Goal: Complete application form: Complete application form

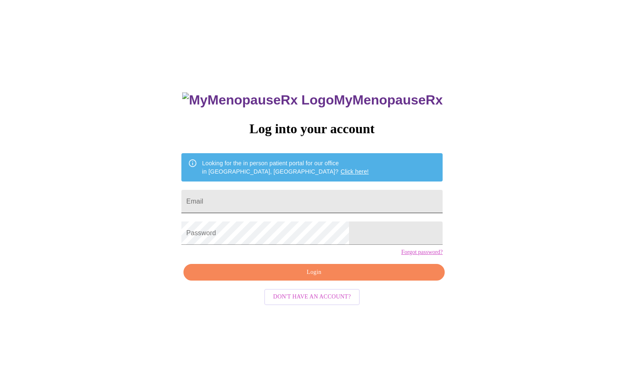
click at [313, 200] on input "Email" at bounding box center [311, 201] width 261 height 23
type input "[EMAIL_ADDRESS][DOMAIN_NAME]"
click at [317, 277] on span "Login" at bounding box center [314, 272] width 242 height 10
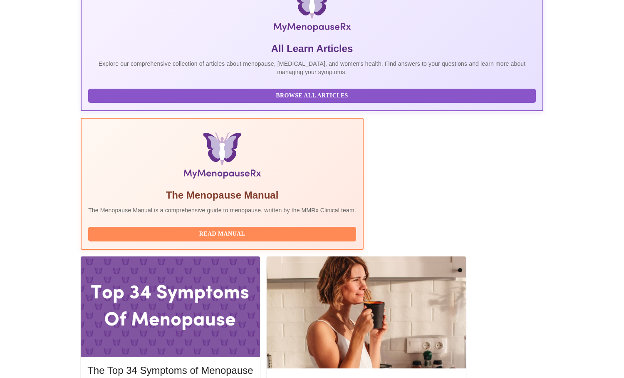
scroll to position [166, 0]
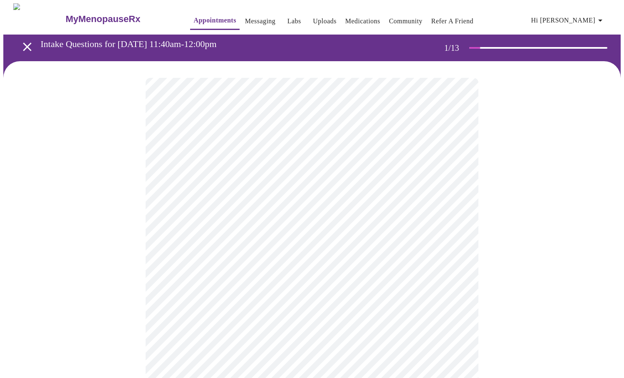
click at [210, 238] on body "MyMenopauseRx Appointments Messaging Labs Uploads Medications Community Refer a…" at bounding box center [311, 383] width 617 height 760
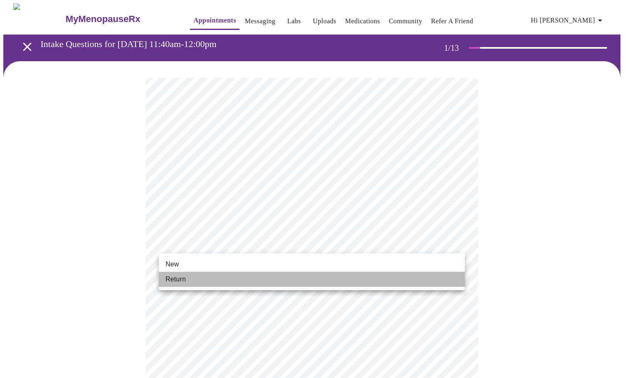
click at [188, 277] on li "Return" at bounding box center [312, 279] width 306 height 15
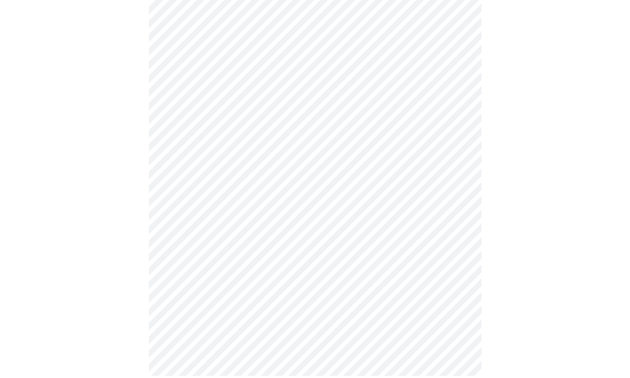
scroll to position [371, 0]
click at [220, 266] on body "MyMenopauseRx Appointments Messaging Labs Uploads Medications Community Refer a…" at bounding box center [314, 7] width 623 height 748
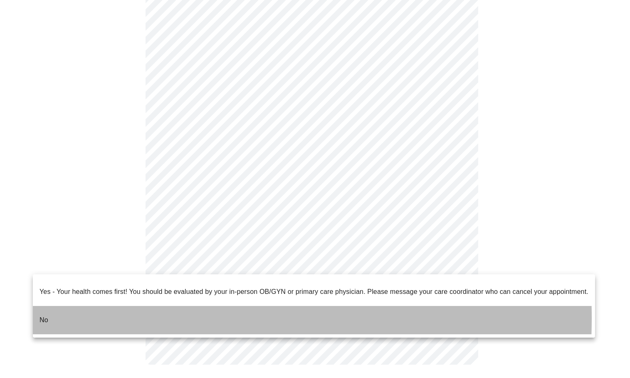
click at [98, 311] on li "No" at bounding box center [314, 320] width 562 height 28
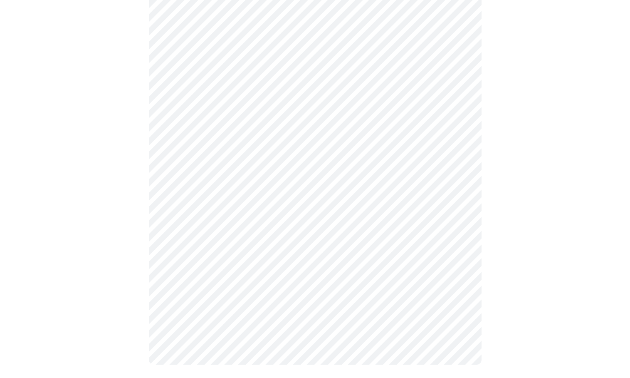
scroll to position [0, 0]
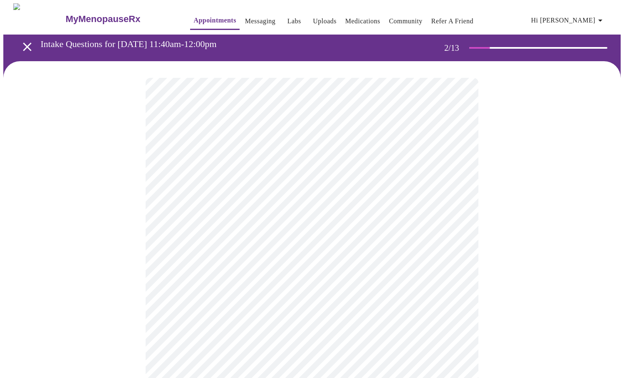
click at [310, 168] on body "MyMenopauseRx Appointments Messaging Labs Uploads Medications Community Refer a…" at bounding box center [311, 253] width 617 height 500
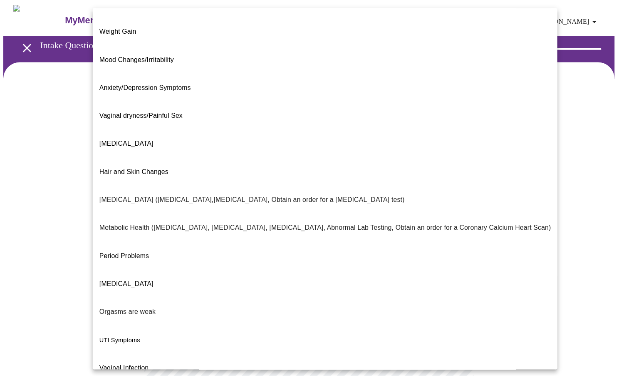
scroll to position [53, 0]
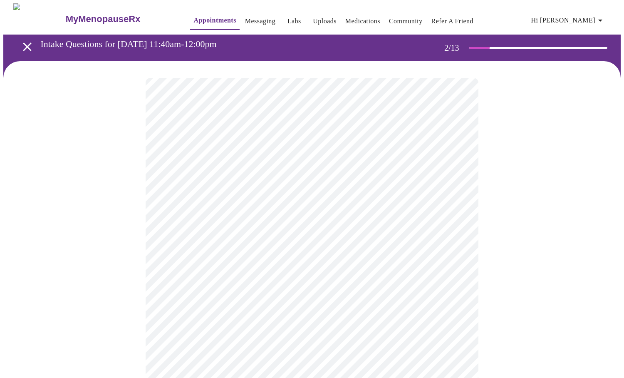
click at [242, 254] on body "MyMenopauseRx Appointments Messaging Labs Uploads Medications Community Refer a…" at bounding box center [311, 250] width 617 height 495
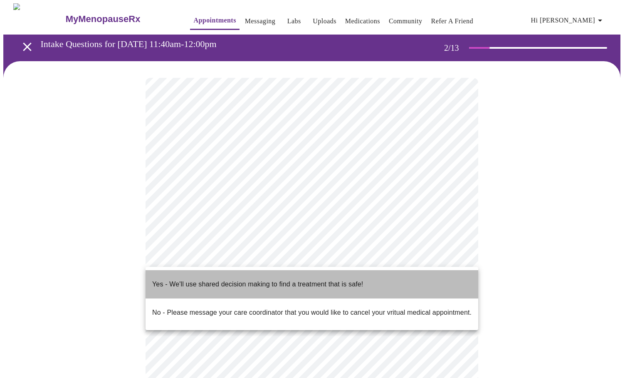
click at [222, 279] on p "Yes - We'll use shared decision making to find a treatment that is safe!" at bounding box center [257, 284] width 211 height 10
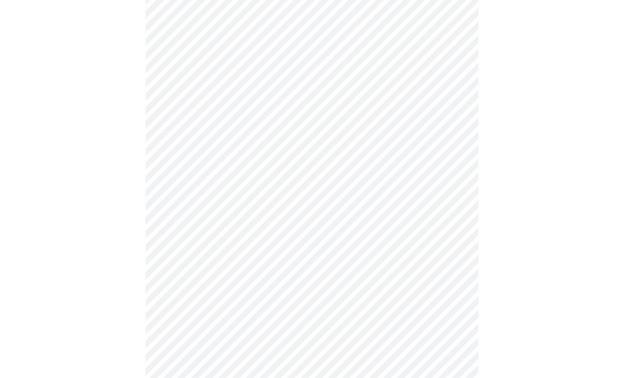
scroll to position [0, 0]
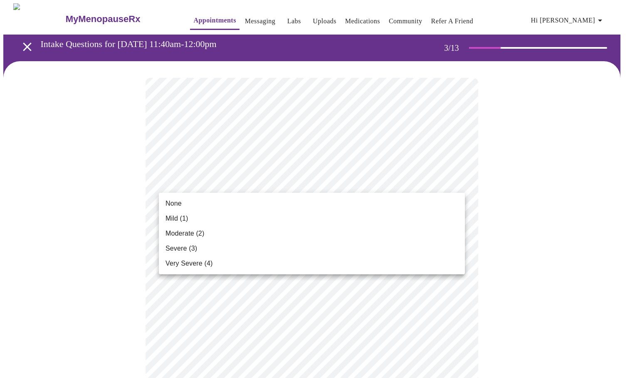
click at [181, 217] on span "Mild (1)" at bounding box center [177, 218] width 23 height 10
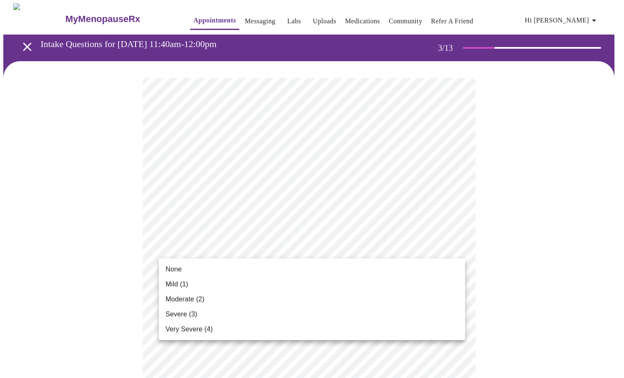
click at [185, 266] on li "None" at bounding box center [312, 269] width 306 height 15
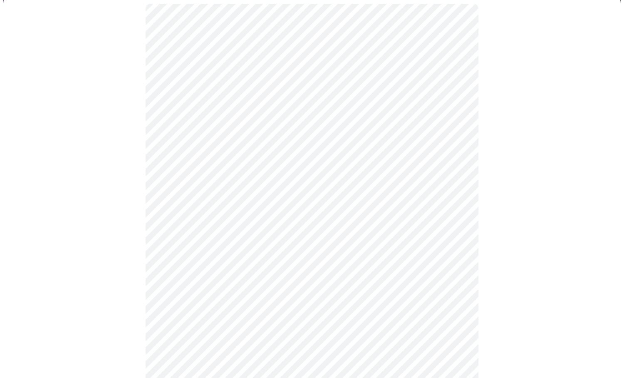
scroll to position [83, 0]
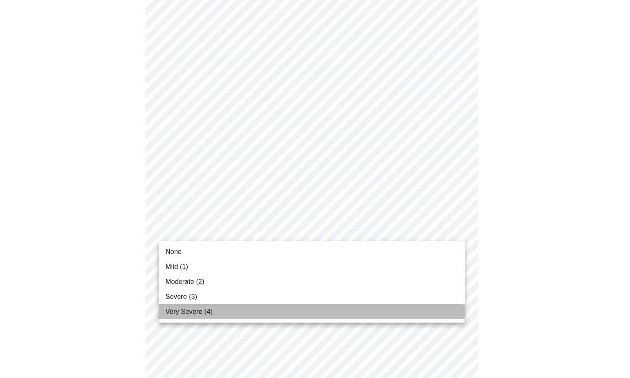
click at [203, 308] on span "Very Severe (4)" at bounding box center [189, 311] width 47 height 10
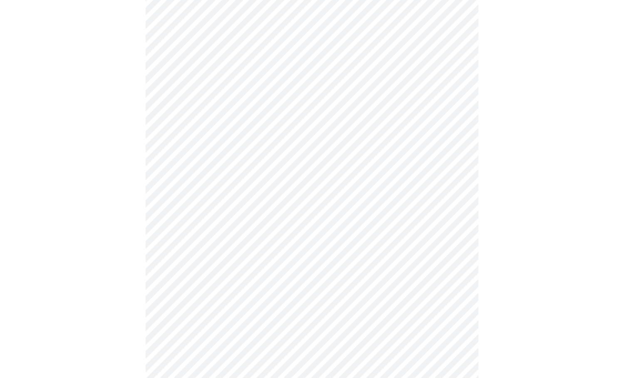
scroll to position [208, 0]
click at [299, 173] on body "MyMenopauseRx Appointments Messaging Labs Uploads Medications Community Refer a…" at bounding box center [311, 330] width 617 height 1071
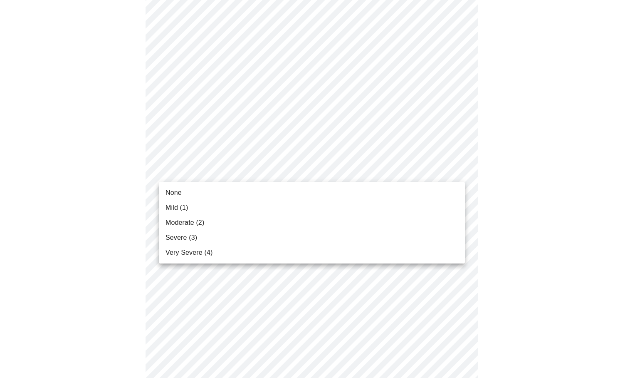
click at [245, 195] on li "None" at bounding box center [312, 192] width 306 height 15
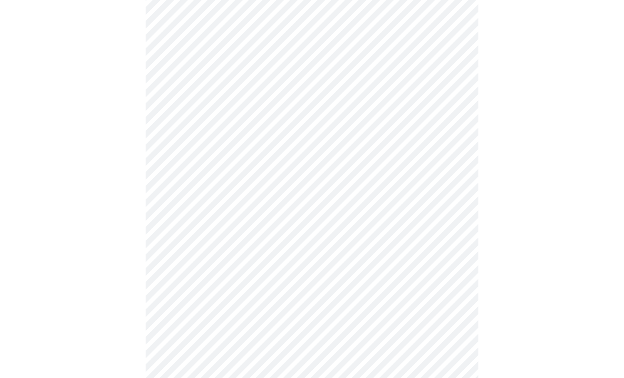
click at [262, 222] on body "MyMenopauseRx Appointments Messaging Labs Uploads Medications Community Refer a…" at bounding box center [311, 325] width 617 height 1060
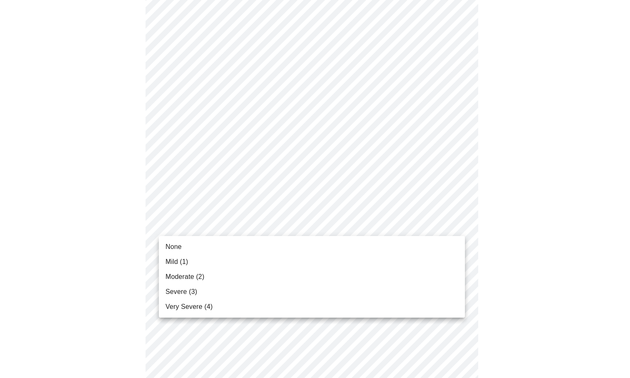
click at [220, 243] on li "None" at bounding box center [312, 246] width 306 height 15
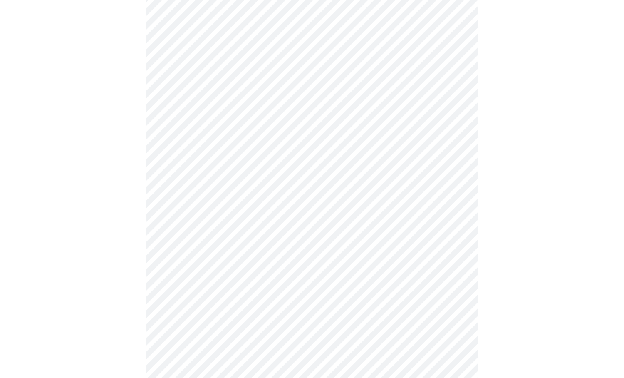
scroll to position [291, 0]
click at [260, 192] on body "MyMenopauseRx Appointments Messaging Labs Uploads Medications Community Refer a…" at bounding box center [311, 236] width 617 height 1048
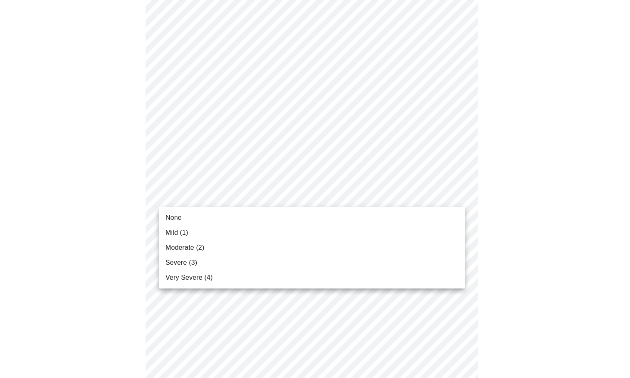
click at [248, 212] on li "None" at bounding box center [312, 217] width 306 height 15
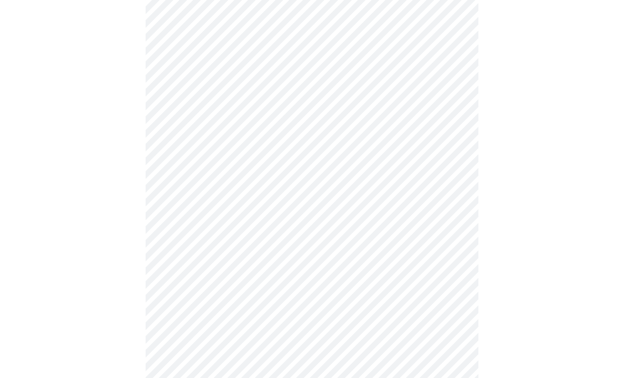
click at [253, 263] on body "MyMenopauseRx Appointments Messaging Labs Uploads Medications Community Refer a…" at bounding box center [311, 230] width 617 height 1036
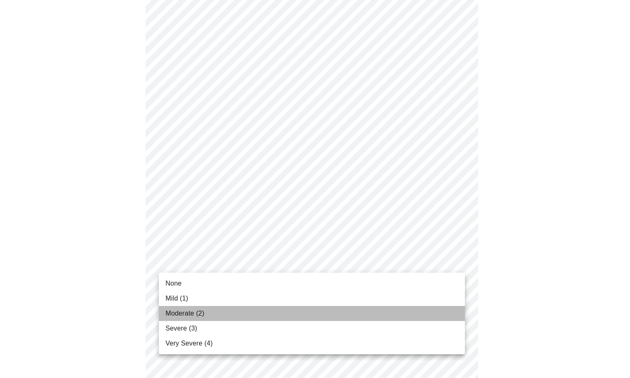
click at [210, 311] on li "Moderate (2)" at bounding box center [312, 313] width 306 height 15
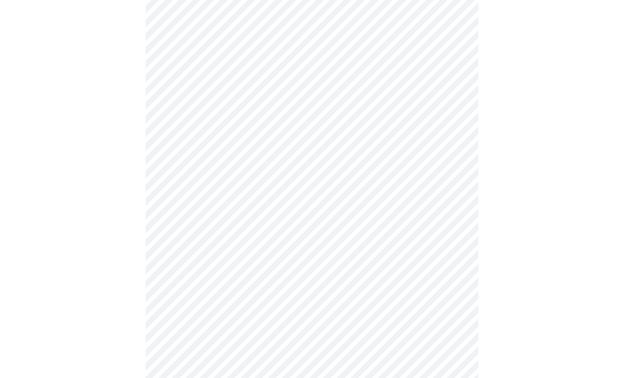
scroll to position [416, 0]
click at [237, 134] on body "MyMenopauseRx Appointments Messaging Labs Uploads Medications Community Refer a…" at bounding box center [311, 99] width 617 height 1025
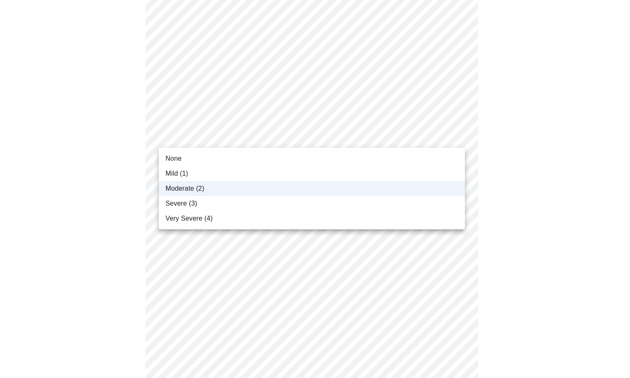
click at [205, 191] on li "Moderate (2)" at bounding box center [312, 188] width 306 height 15
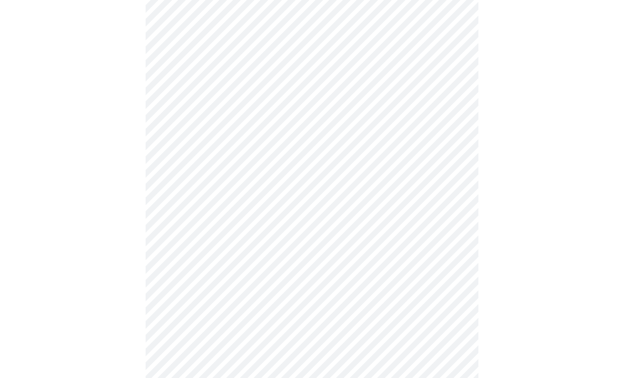
click at [271, 205] on body "MyMenopauseRx Appointments Messaging Labs Uploads Medications Community Refer a…" at bounding box center [311, 99] width 617 height 1025
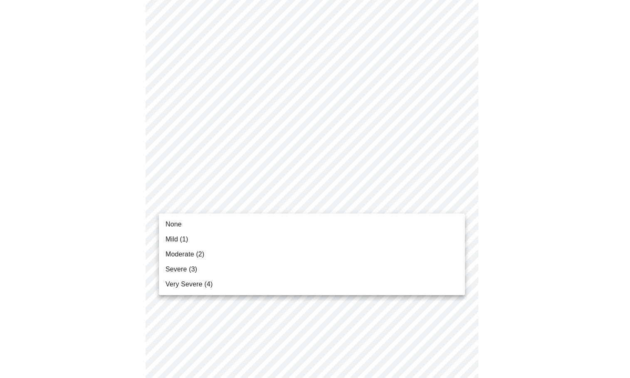
click at [210, 252] on li "Moderate (2)" at bounding box center [312, 254] width 306 height 15
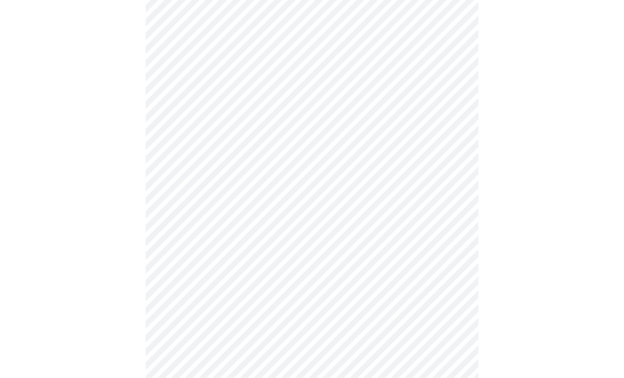
scroll to position [457, 0]
click at [262, 231] on body "MyMenopauseRx Appointments Messaging Labs Uploads Medications Community Refer a…" at bounding box center [311, 52] width 617 height 1013
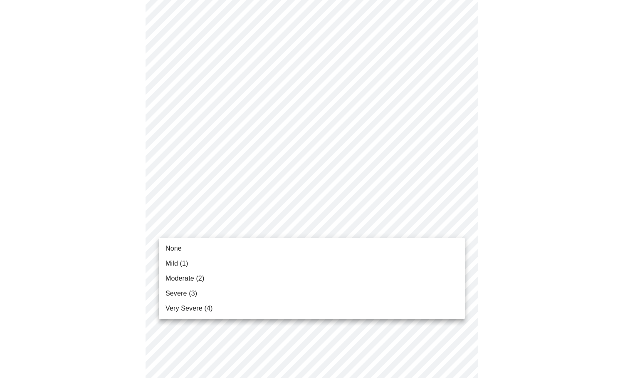
click at [245, 250] on li "None" at bounding box center [312, 248] width 306 height 15
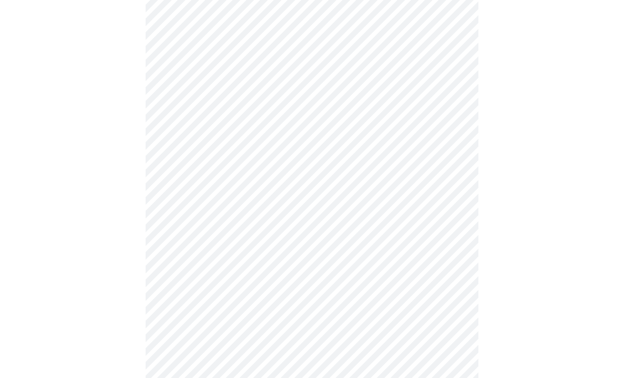
scroll to position [499, 0]
click at [260, 254] on body "MyMenopauseRx Appointments Messaging Labs Uploads Medications Community Refer a…" at bounding box center [311, 4] width 617 height 1001
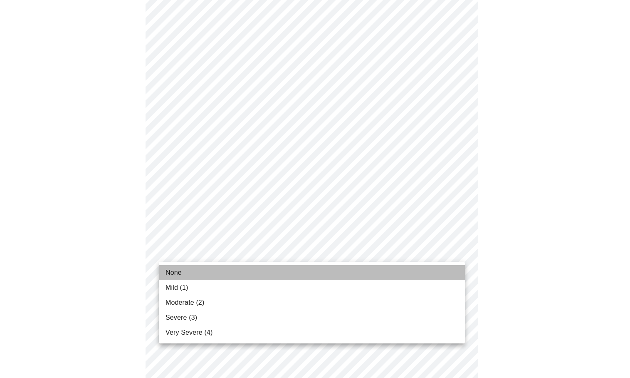
click at [237, 267] on li "None" at bounding box center [312, 272] width 306 height 15
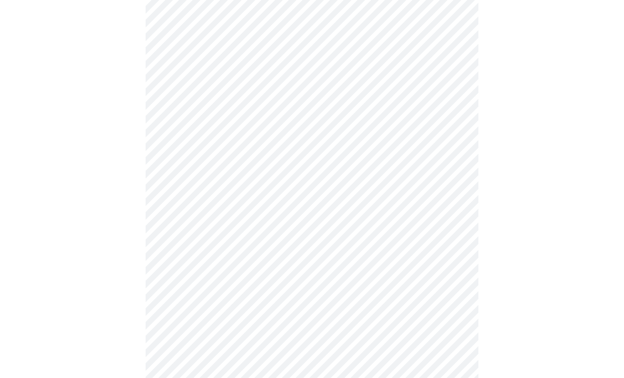
scroll to position [582, 0]
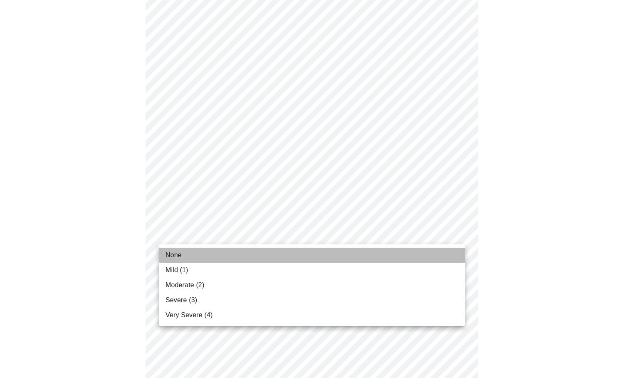
click at [242, 250] on li "None" at bounding box center [312, 254] width 306 height 15
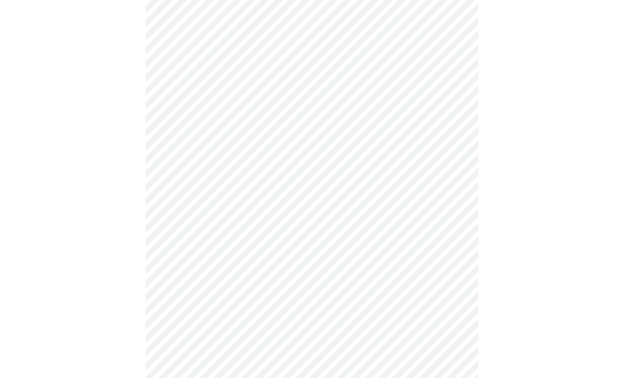
scroll to position [374, 0]
click at [300, 132] on body "MyMenopauseRx Appointments Messaging Labs Uploads Medications Community Refer a…" at bounding box center [311, 39] width 617 height 821
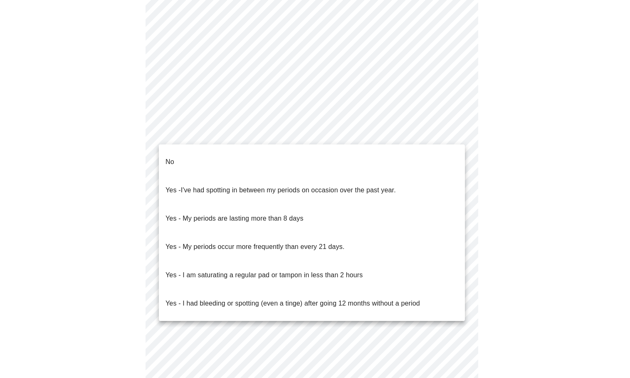
click at [234, 158] on li "No" at bounding box center [312, 162] width 306 height 28
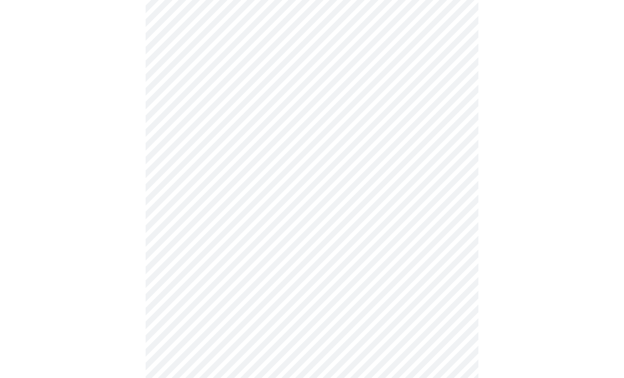
click at [245, 196] on body "MyMenopauseRx Appointments Messaging Labs Uploads Medications Community Refer a…" at bounding box center [311, 37] width 617 height 816
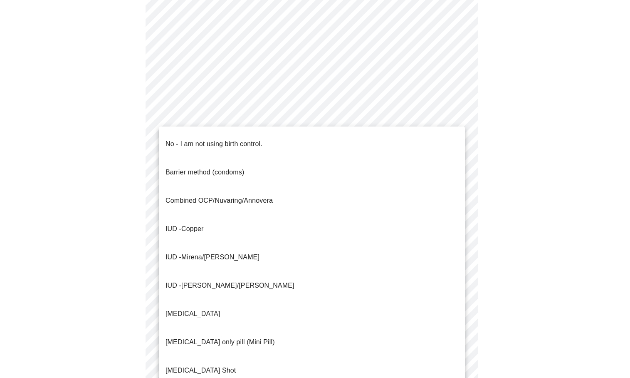
click at [243, 167] on p "Barrier method (condoms)" at bounding box center [205, 172] width 79 height 10
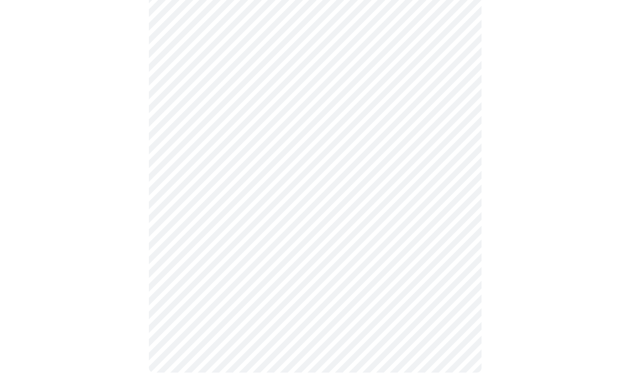
scroll to position [433, 0]
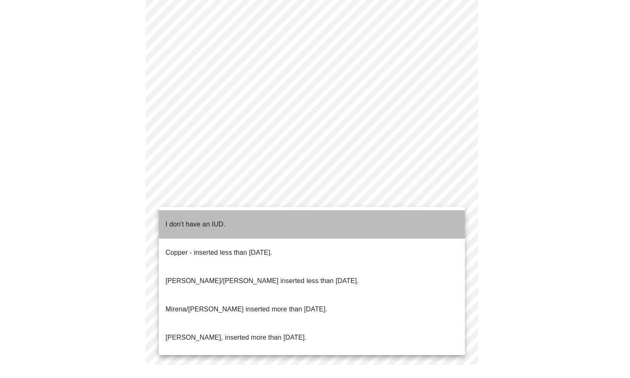
click at [203, 211] on li "I don't have an IUD." at bounding box center [312, 224] width 306 height 28
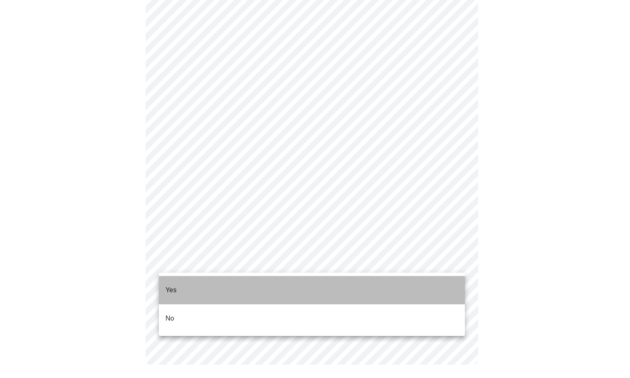
click at [191, 279] on li "Yes" at bounding box center [312, 290] width 306 height 28
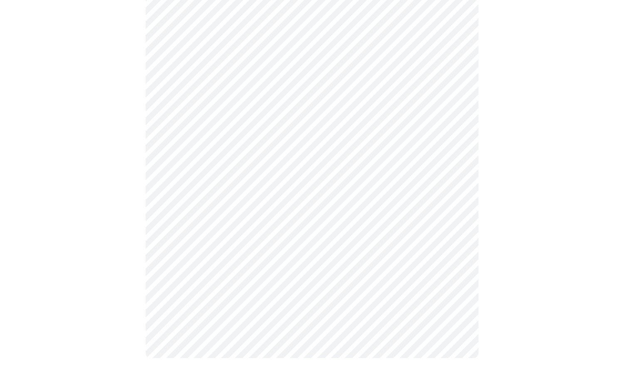
scroll to position [0, 0]
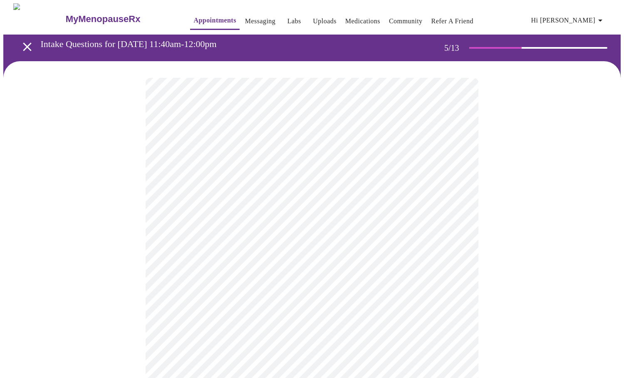
click at [308, 216] on body "MyMenopauseRx Appointments Messaging Labs Uploads Medications Community Refer a…" at bounding box center [311, 313] width 617 height 620
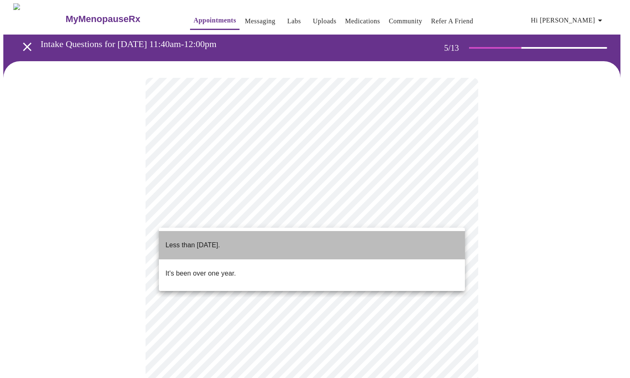
click at [253, 243] on li "Less than one year ago." at bounding box center [312, 245] width 306 height 28
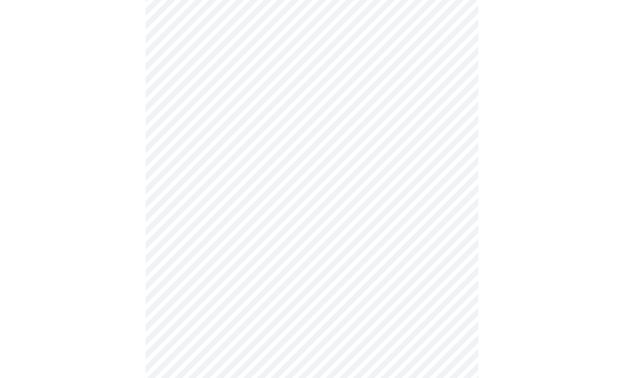
scroll to position [125, 0]
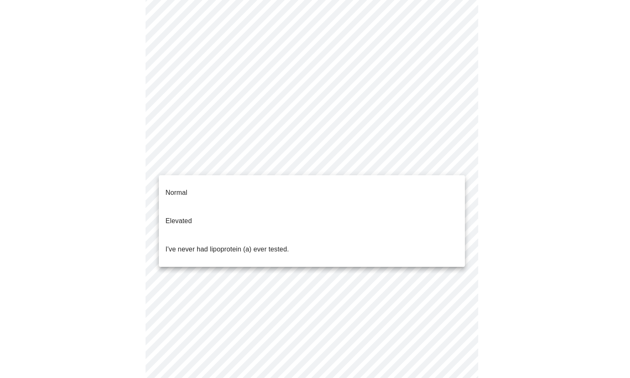
click at [276, 164] on body "MyMenopauseRx Appointments Messaging Labs Uploads Medications Community Refer a…" at bounding box center [314, 186] width 623 height 615
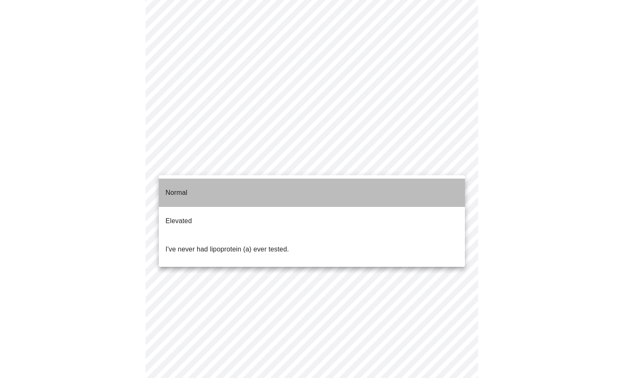
click at [261, 184] on li "Normal" at bounding box center [312, 192] width 306 height 28
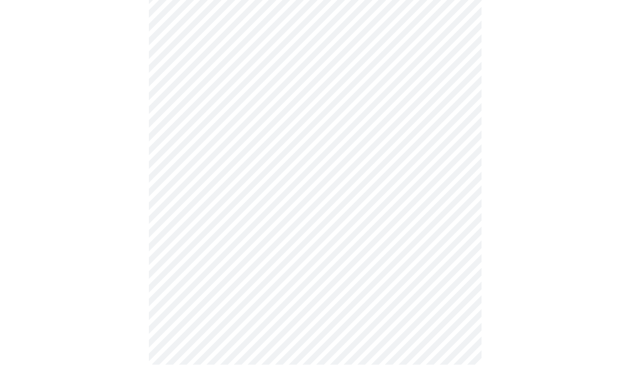
scroll to position [0, 0]
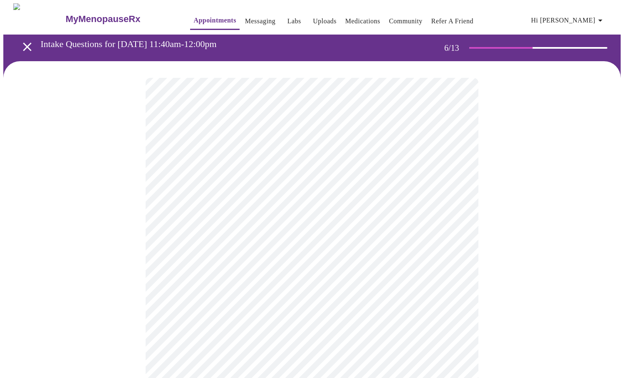
click at [245, 242] on body "MyMenopauseRx Appointments Messaging Labs Uploads Medications Community Refer a…" at bounding box center [311, 219] width 617 height 432
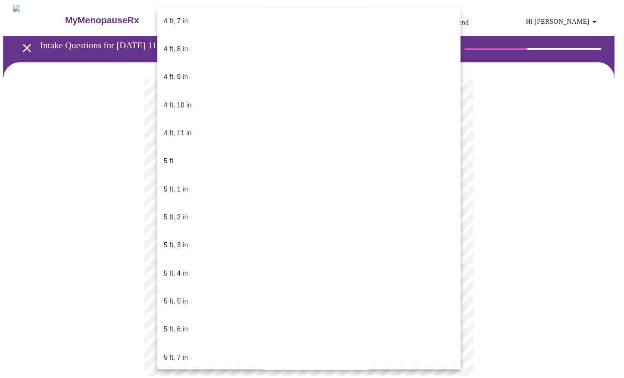
scroll to position [541, 0]
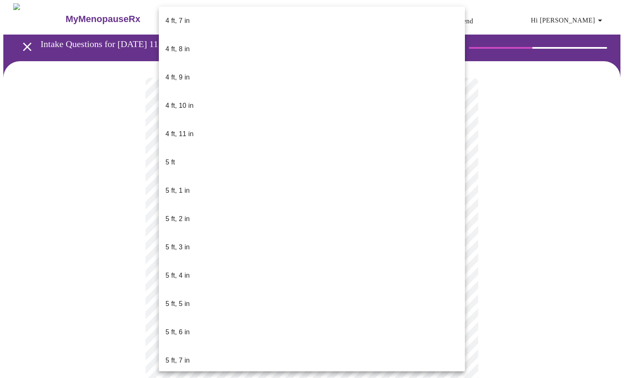
click at [189, 327] on p "5 ft, 6 in" at bounding box center [178, 332] width 24 height 10
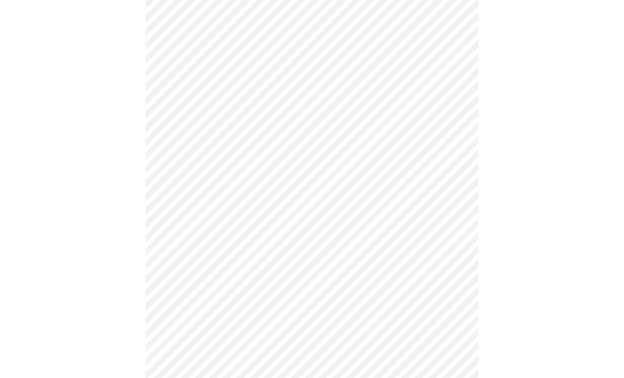
scroll to position [2204, 0]
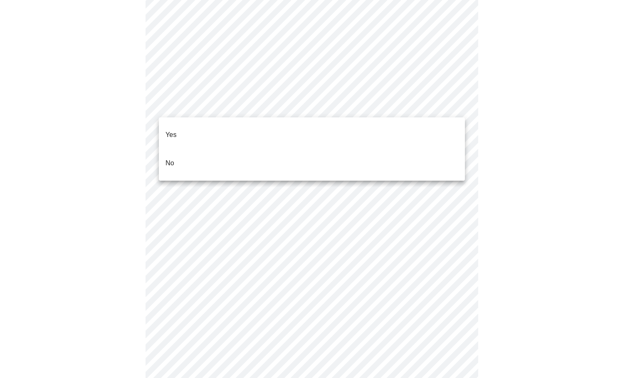
click at [200, 149] on li "No" at bounding box center [312, 163] width 306 height 28
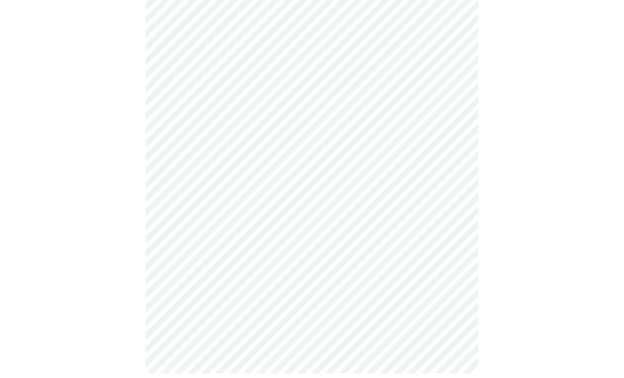
scroll to position [646, 0]
